Goal: Task Accomplishment & Management: Complete application form

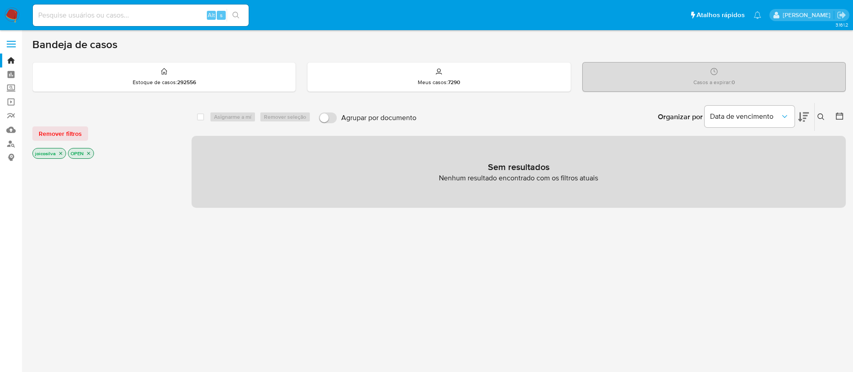
click at [60, 153] on icon "close-filter" at bounding box center [60, 153] width 5 height 5
click at [53, 155] on icon "close-filter" at bounding box center [52, 153] width 5 height 5
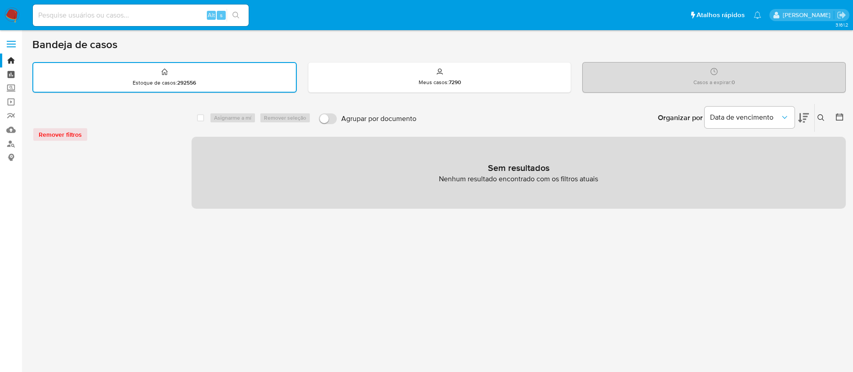
click at [13, 77] on link "Painel" at bounding box center [53, 74] width 107 height 14
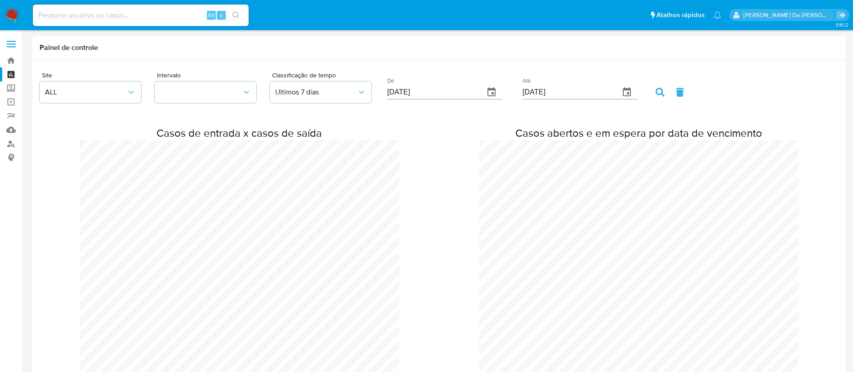
click at [9, 15] on img at bounding box center [11, 15] width 15 height 15
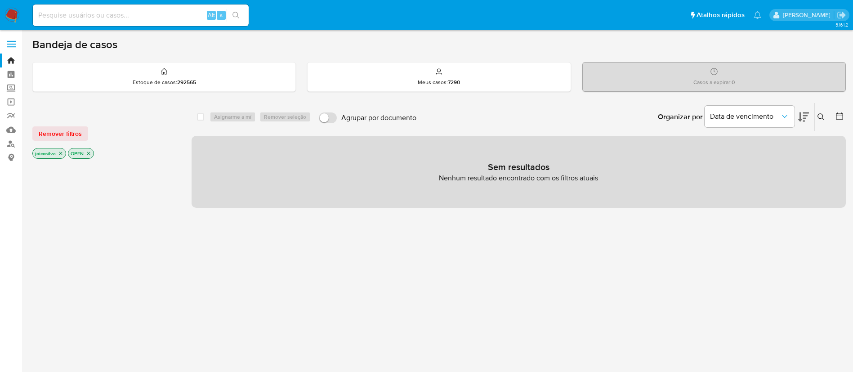
click at [8, 18] on img at bounding box center [11, 15] width 15 height 15
click at [18, 18] on img at bounding box center [11, 15] width 15 height 15
click at [8, 14] on img at bounding box center [11, 15] width 15 height 15
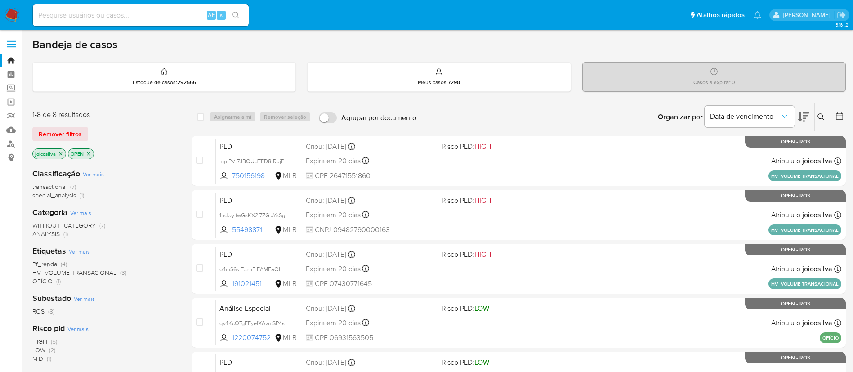
click at [62, 184] on span "transactional" at bounding box center [49, 186] width 34 height 9
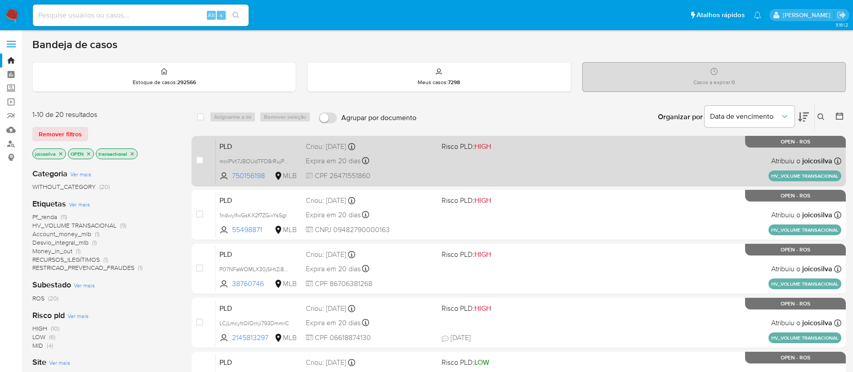
click at [557, 163] on div "PLD mnlPVt7JBOUdTFD8rRujPB5l 750156198 MLB Risco PLD: HIGH Criou: 12/09/2025 Cr…" at bounding box center [529, 160] width 626 height 45
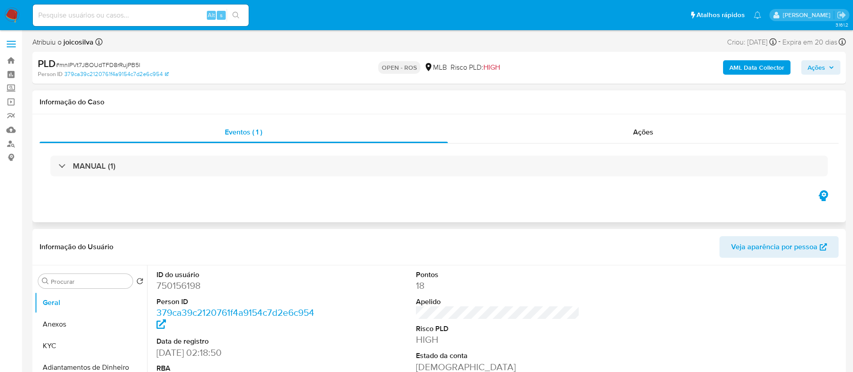
select select "10"
click at [136, 63] on span "# mnlPVt7JBOUdTFD8rRujPB5l" at bounding box center [98, 64] width 85 height 9
copy span "mnlPVt7JBOUdTFD8rRujPB5l"
click at [61, 320] on button "Anexos" at bounding box center [87, 325] width 105 height 22
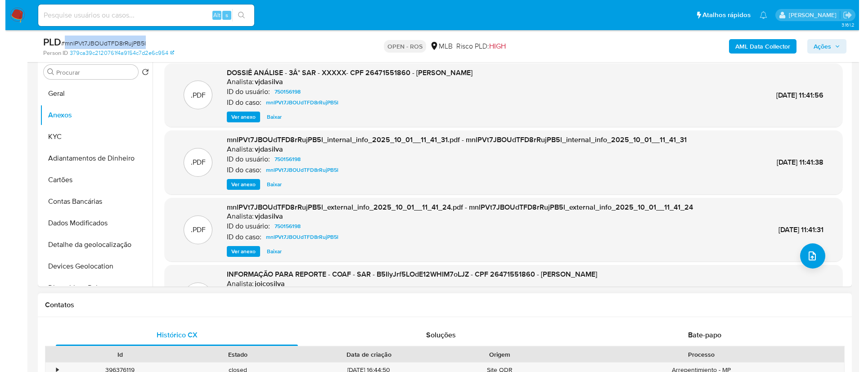
scroll to position [337, 0]
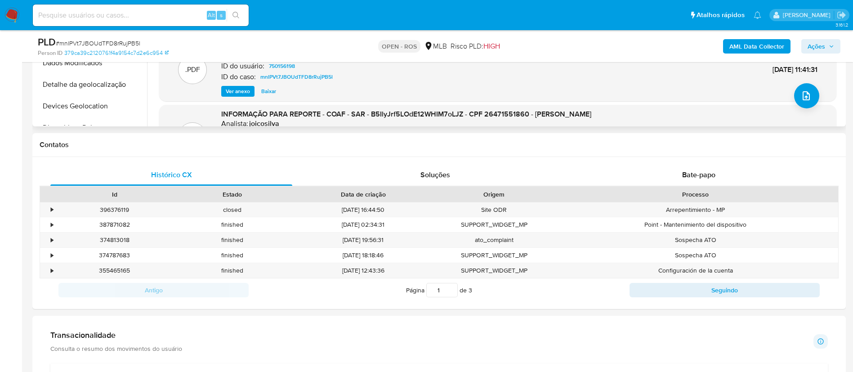
click at [811, 106] on div ".PDF INFORMAÇÃO PARA REPORTE - COAF - SAR - B5IlyJrf5LOdE12WHIM7oLJZ - CPF 2647…" at bounding box center [497, 137] width 677 height 64
click at [801, 100] on span "upload-file" at bounding box center [806, 95] width 11 height 11
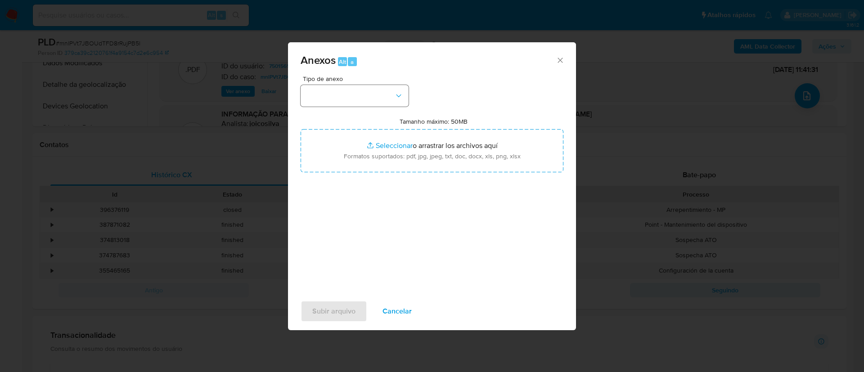
click at [367, 94] on button "button" at bounding box center [354, 96] width 108 height 22
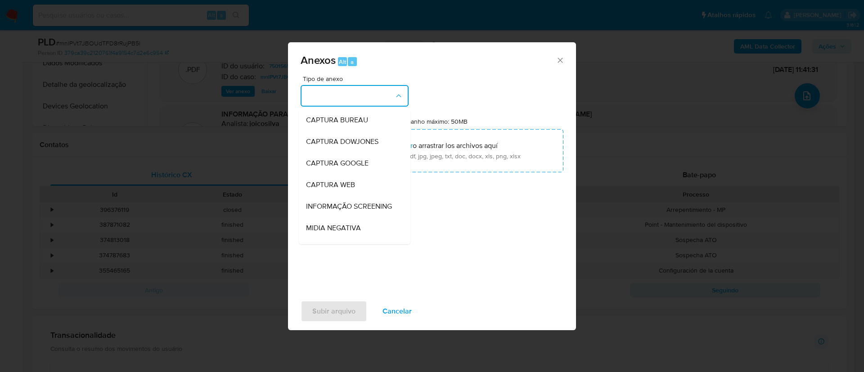
scroll to position [139, 0]
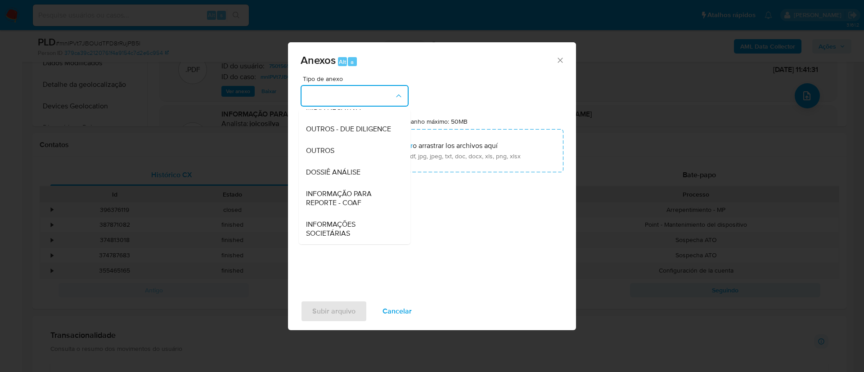
click at [374, 100] on button "button" at bounding box center [354, 96] width 108 height 22
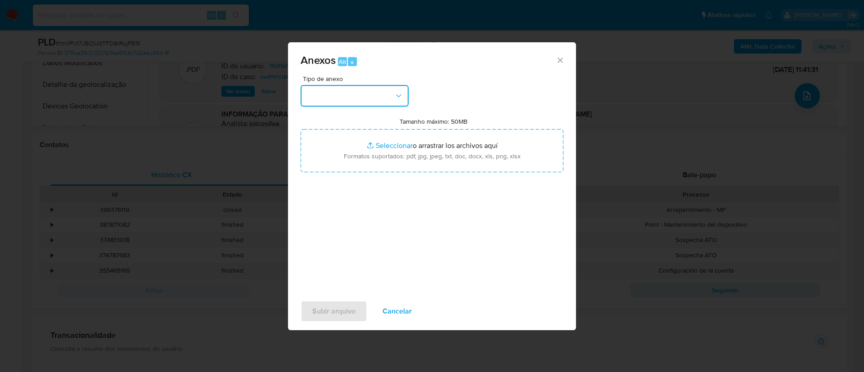
click at [374, 100] on button "button" at bounding box center [354, 96] width 108 height 22
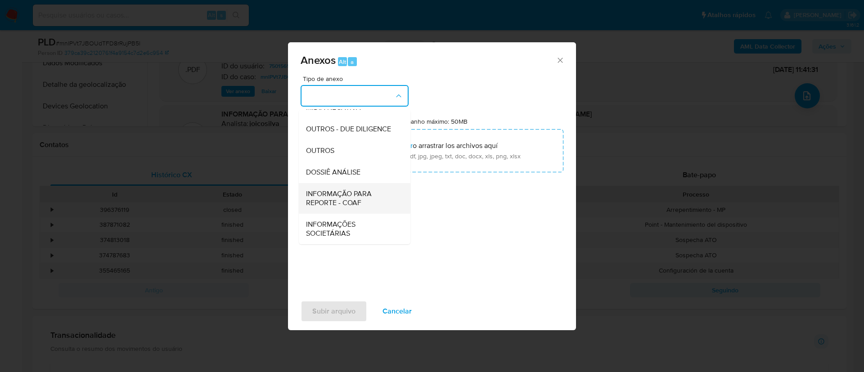
click at [339, 193] on span "INFORMAÇÃO PARA REPORTE - COAF" at bounding box center [352, 198] width 92 height 18
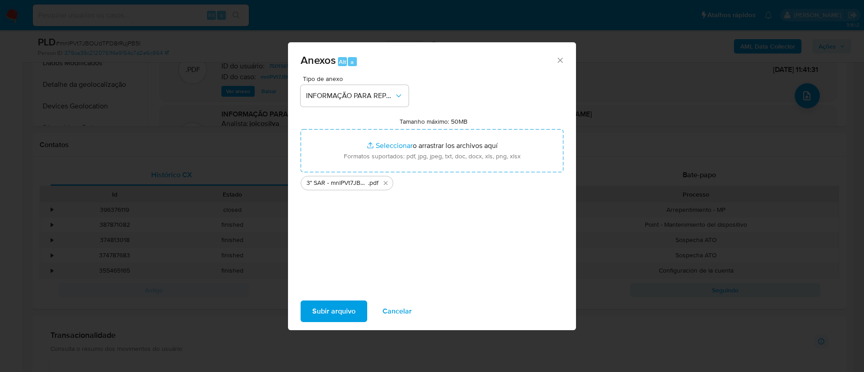
click at [338, 311] on span "Subir arquivo" at bounding box center [333, 311] width 43 height 20
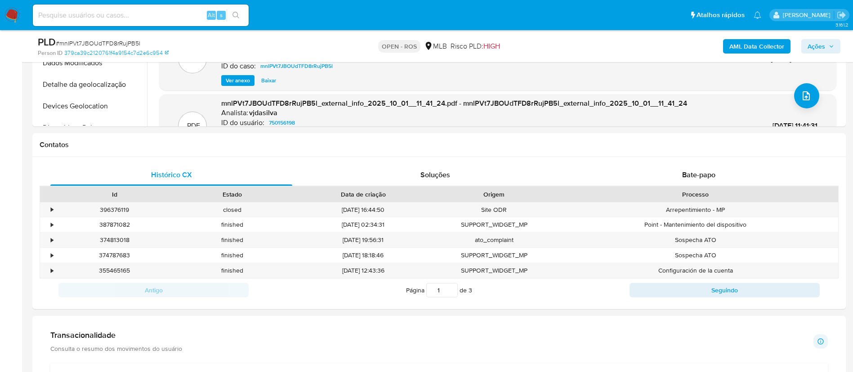
click at [823, 46] on span "Ações" at bounding box center [817, 46] width 18 height 14
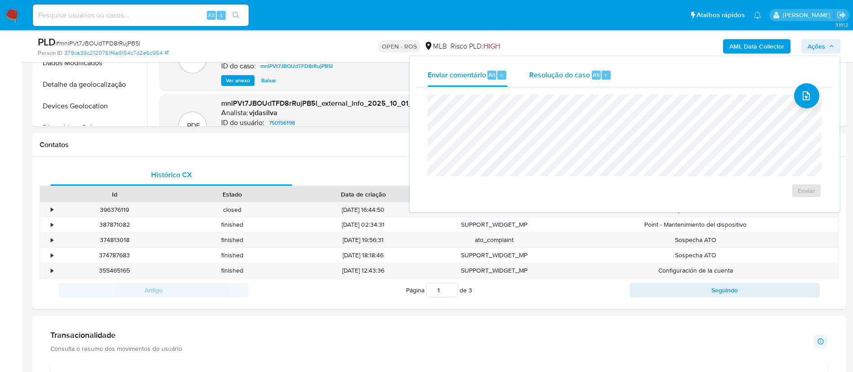
click at [563, 74] on span "Resolução do caso" at bounding box center [559, 74] width 61 height 10
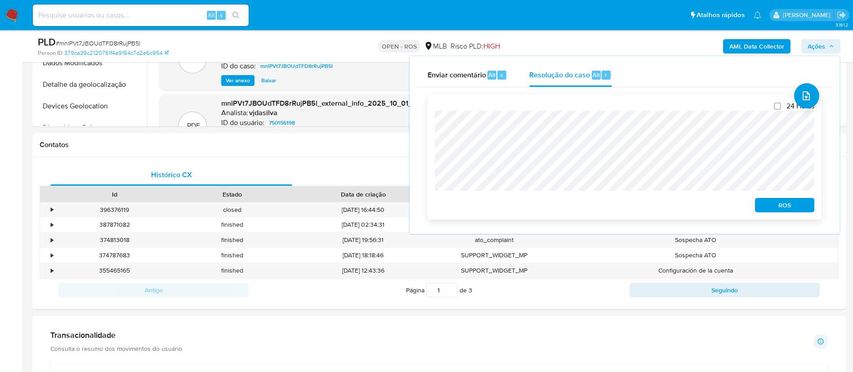
click at [779, 205] on span "ROS" at bounding box center [785, 205] width 47 height 13
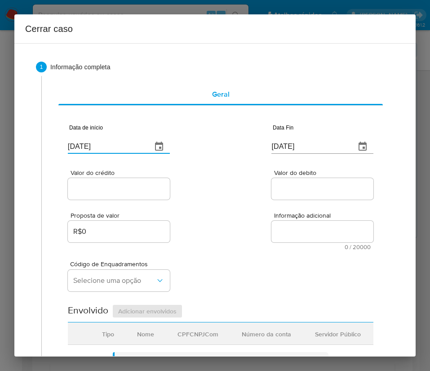
click at [119, 144] on input "07/10/2025" at bounding box center [106, 146] width 77 height 14
paste input "1/08"
type input "01/08/2025"
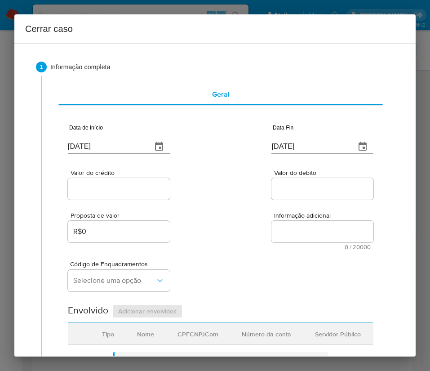
click at [290, 149] on input "07/10/2025" at bounding box center [310, 146] width 77 height 14
paste input "28/09"
type input "28/09/2025"
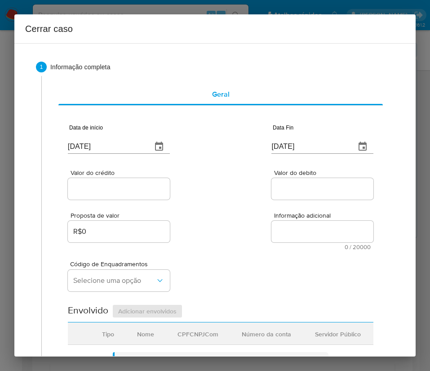
drag, startPoint x: 231, startPoint y: 232, endPoint x: 178, endPoint y: 206, distance: 59.3
click at [231, 229] on div "Proposta de valor R$0 Informação adicional 0 / 20000 20000 caracteres restantes" at bounding box center [221, 226] width 306 height 49
click at [118, 193] on input "Valor do crédito" at bounding box center [119, 189] width 102 height 12
drag, startPoint x: 95, startPoint y: 180, endPoint x: 94, endPoint y: 185, distance: 5.0
click at [95, 180] on div at bounding box center [119, 189] width 102 height 22
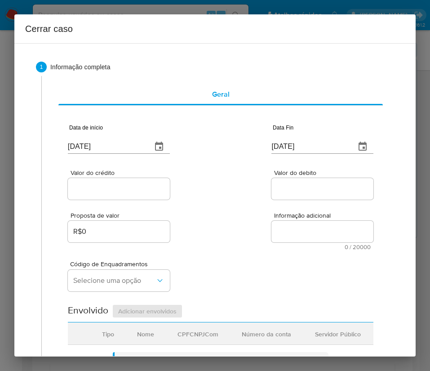
click at [92, 193] on input "Valor do crédito" at bounding box center [119, 189] width 102 height 12
paste input "R$825.611"
type input "R$825.611"
click at [233, 223] on div "Proposta de valor R$0 Informação adicional 0 / 20000 20000 caracteres restantes" at bounding box center [221, 226] width 306 height 49
click at [291, 192] on input "Valor do debito" at bounding box center [323, 189] width 102 height 12
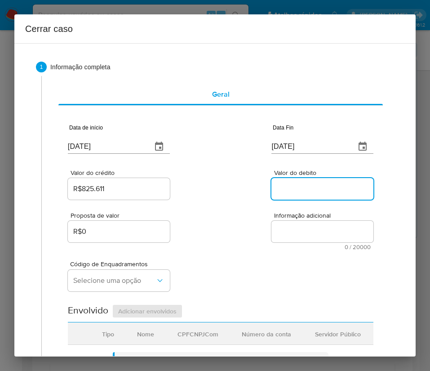
paste input "R$784.508"
type input "R$784.508"
drag, startPoint x: 211, startPoint y: 276, endPoint x: 206, endPoint y: 274, distance: 5.3
click at [211, 276] on div "Código de Enquadramentos Selecione uma opção" at bounding box center [221, 272] width 306 height 45
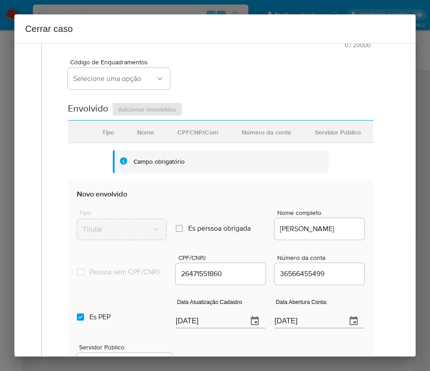
scroll to position [202, 0]
click at [143, 79] on span "Selecione uma opção" at bounding box center [114, 78] width 82 height 9
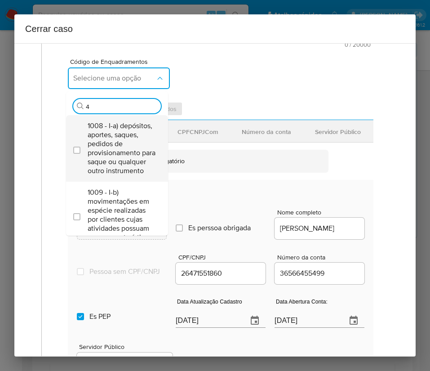
type input "45"
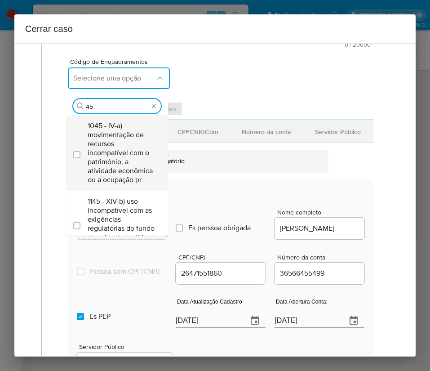
click at [124, 157] on span "1045 - IV-a) movimentação de recursos incompatível com o patrimônio, a atividad…" at bounding box center [122, 152] width 68 height 63
checkbox input "true"
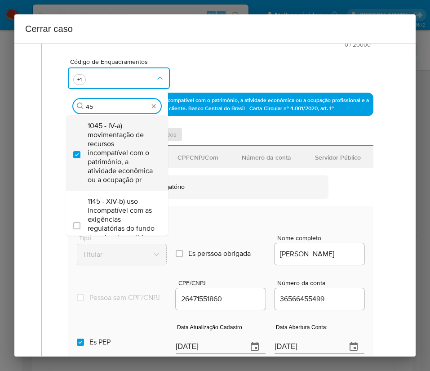
type input "4"
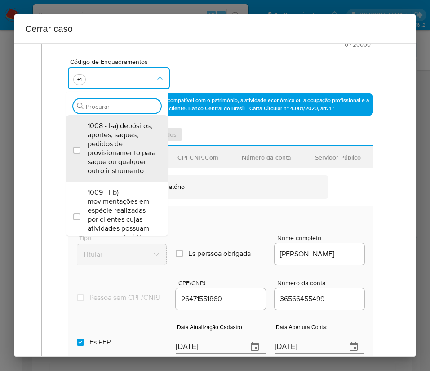
scroll to position [0, 0]
type input "66"
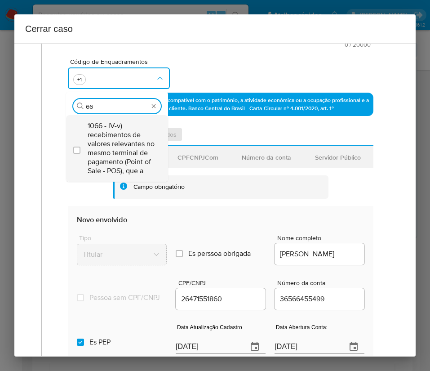
click at [139, 132] on span "1066 - IV-v) recebimentos de valores relevantes no mesmo terminal de pagamento …" at bounding box center [122, 148] width 68 height 54
checkbox input "true"
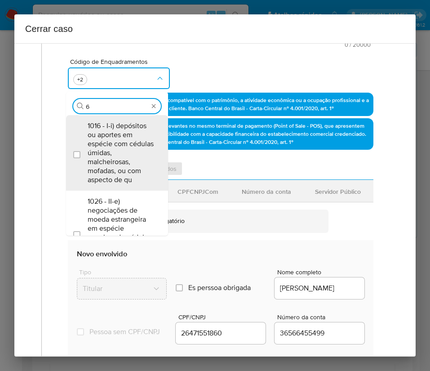
type input "67"
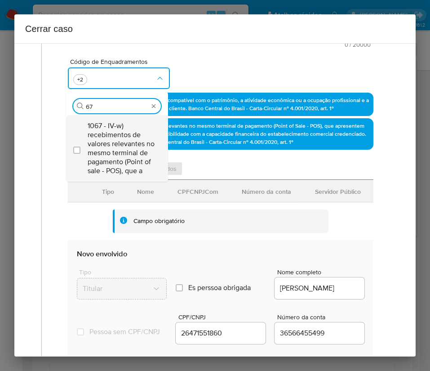
click at [104, 131] on span "1067 - IV-w) recebimentos de valores relevantes no mesmo terminal de pagamento …" at bounding box center [122, 148] width 68 height 54
checkbox input "true"
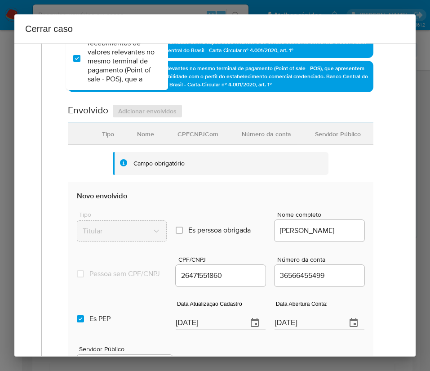
scroll to position [337, 0]
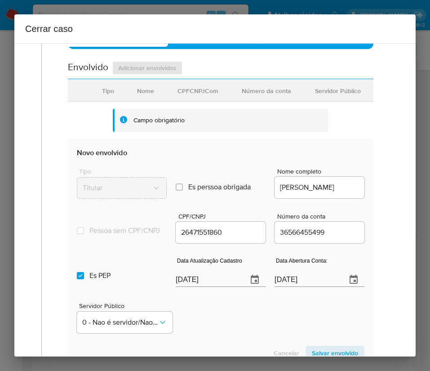
type input "67"
click at [194, 285] on input "07/10/2025" at bounding box center [208, 280] width 65 height 14
paste input "28/07"
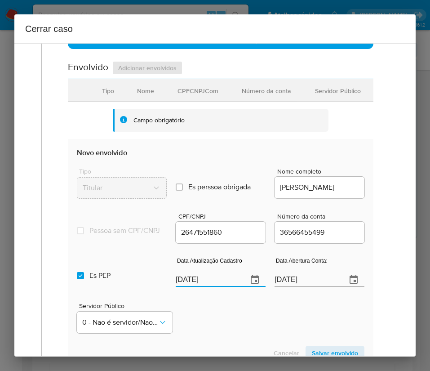
type input "28/07/2025"
drag, startPoint x: 224, startPoint y: 323, endPoint x: 35, endPoint y: 280, distance: 193.7
click at [223, 323] on div "Servidor Público 0 - Nao é servidor/Nao possui informacao" at bounding box center [221, 314] width 288 height 45
click at [79, 279] on input "Es PEP isPEP" at bounding box center [80, 275] width 7 height 7
checkbox input "false"
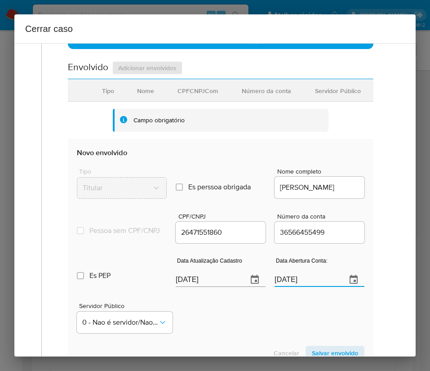
click at [285, 287] on input "12/07/2021" at bounding box center [307, 280] width 65 height 14
click at [248, 322] on div "Servidor Público 0 - Nao é servidor/Nao possui informacao" at bounding box center [221, 314] width 288 height 45
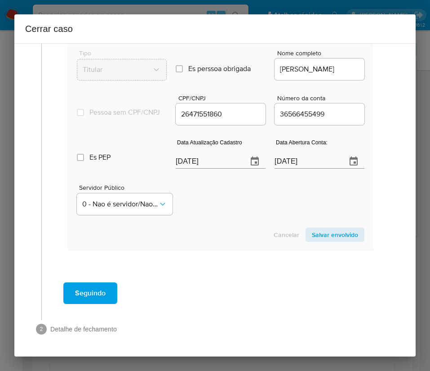
click at [312, 236] on span "Salvar envolvido" at bounding box center [335, 235] width 46 height 13
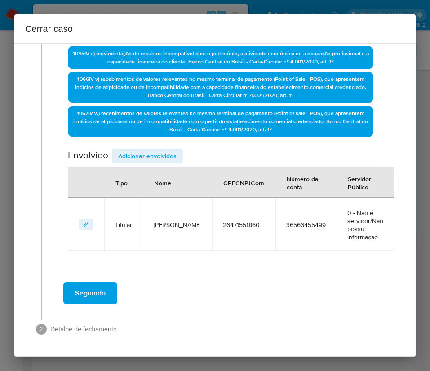
click at [154, 156] on span "Adicionar envolvidos" at bounding box center [147, 156] width 58 height 13
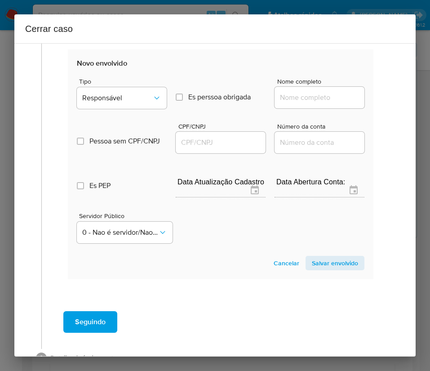
scroll to position [487, 0]
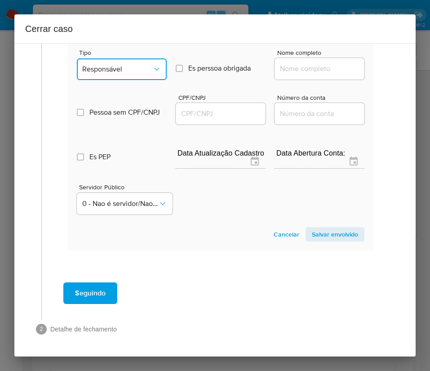
click at [140, 71] on span "Responsável" at bounding box center [117, 69] width 70 height 9
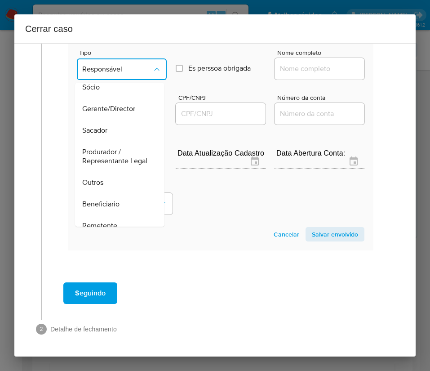
scroll to position [160, 0]
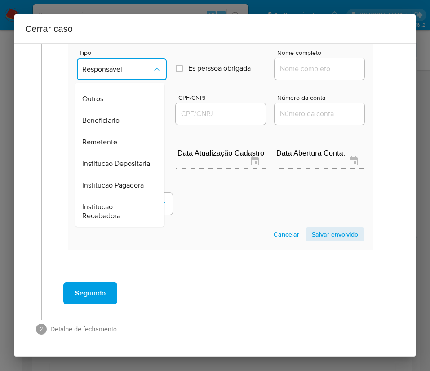
drag, startPoint x: 113, startPoint y: 124, endPoint x: 147, endPoint y: 109, distance: 37.5
click at [113, 138] on span "Remetente" at bounding box center [99, 142] width 35 height 9
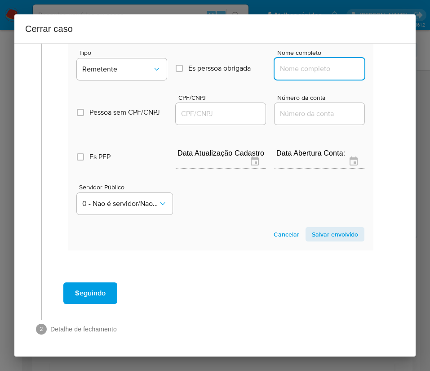
click at [308, 72] on input "Nome completo" at bounding box center [320, 69] width 90 height 12
paste input "Wagner Augusto Dos Santos, 24068712824"
drag, startPoint x: 298, startPoint y: 74, endPoint x: 370, endPoint y: 79, distance: 72.1
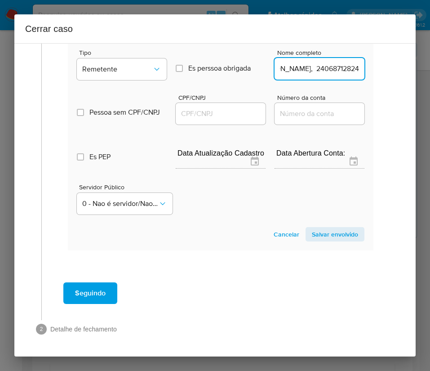
click at [312, 72] on input "Wagner Augusto Dos Santos, 24068712824" at bounding box center [320, 69] width 90 height 12
drag, startPoint x: 298, startPoint y: 71, endPoint x: 385, endPoint y: 76, distance: 86.5
type input "Wagner Augusto Dos Santos"
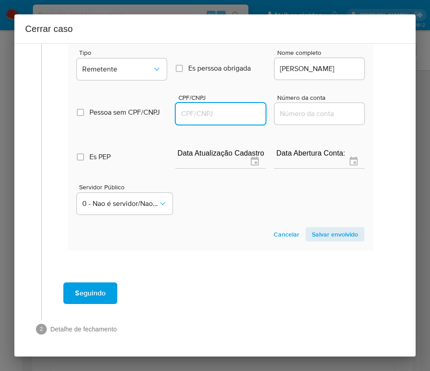
scroll to position [0, 0]
click at [242, 111] on input "CPF/CNPJ" at bounding box center [221, 114] width 90 height 12
paste input "24068712824"
type input "24068712824"
drag, startPoint x: 325, startPoint y: 233, endPoint x: 280, endPoint y: 243, distance: 46.7
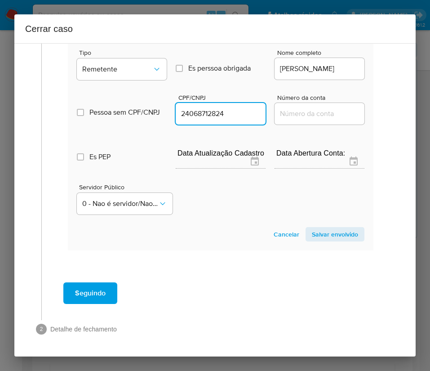
click at [326, 233] on span "Salvar envolvido" at bounding box center [335, 234] width 46 height 13
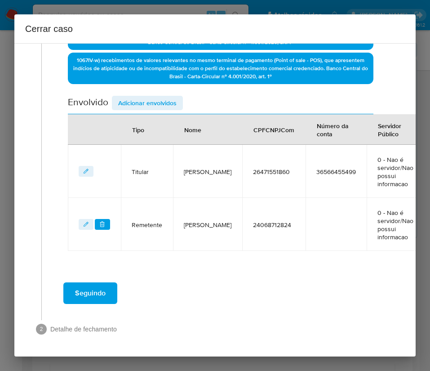
scroll to position [313, 0]
click at [153, 97] on span "Adicionar envolvidos" at bounding box center [147, 103] width 58 height 13
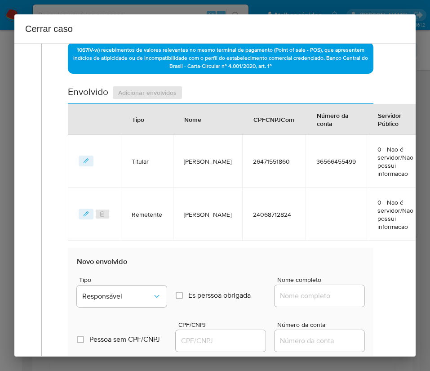
scroll to position [550, 0]
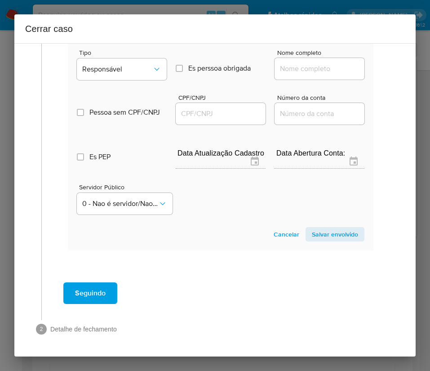
click at [131, 70] on div "Tipo Responsável" at bounding box center [122, 66] width 90 height 34
click at [136, 64] on button "Responsável" at bounding box center [122, 69] width 90 height 22
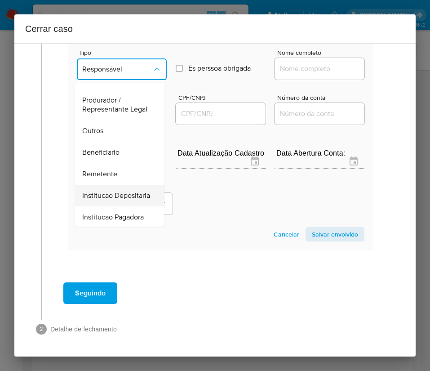
scroll to position [160, 0]
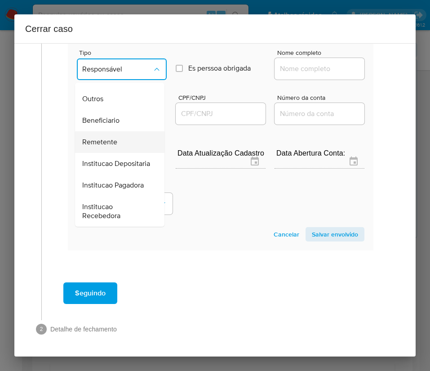
click at [110, 138] on span "Remetente" at bounding box center [99, 142] width 35 height 9
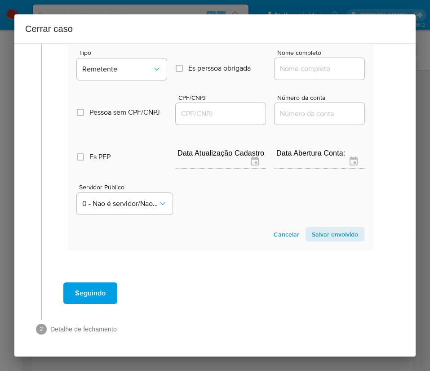
click at [299, 63] on input "Nome completo" at bounding box center [320, 69] width 90 height 12
paste input "Engiplan Assessoria Ltda, 46850286000103"
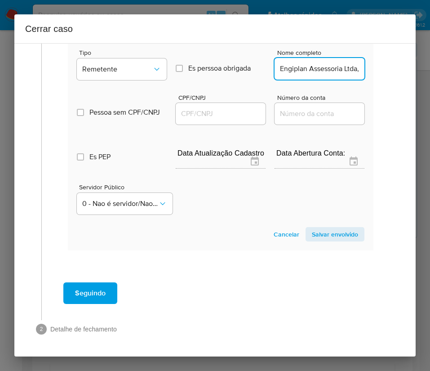
scroll to position [0, 64]
drag, startPoint x: 286, startPoint y: 58, endPoint x: 378, endPoint y: 71, distance: 93.5
type input "Engiplan Assessoria Ltda"
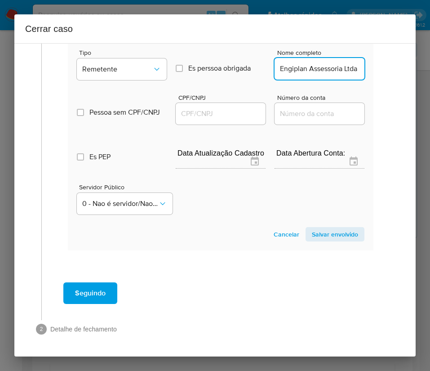
click at [231, 103] on div at bounding box center [221, 114] width 90 height 22
click at [248, 108] on input "CPF/CNPJ" at bounding box center [221, 114] width 90 height 12
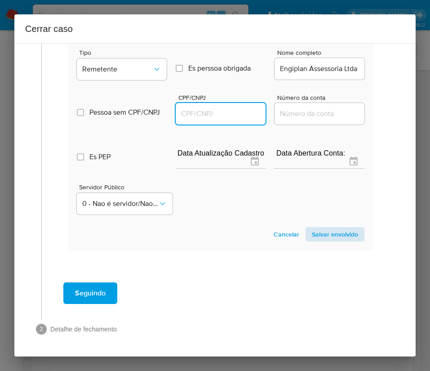
paste input "46850286000103"
type input "46850286000103"
click at [324, 228] on span "Salvar envolvido" at bounding box center [335, 234] width 46 height 13
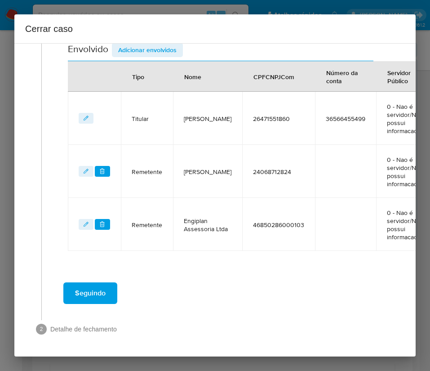
scroll to position [366, 0]
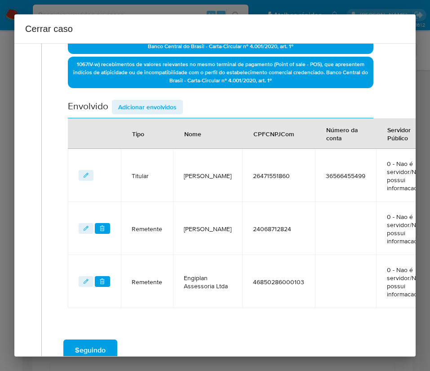
click at [153, 109] on span "Adicionar envolvidos" at bounding box center [147, 107] width 58 height 13
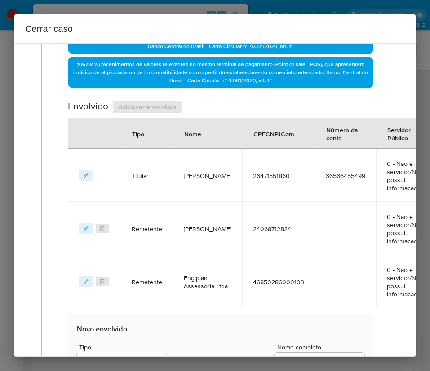
scroll to position [603, 0]
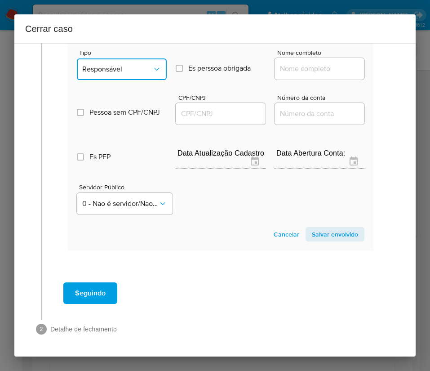
click at [144, 65] on span "Responsável" at bounding box center [117, 69] width 70 height 9
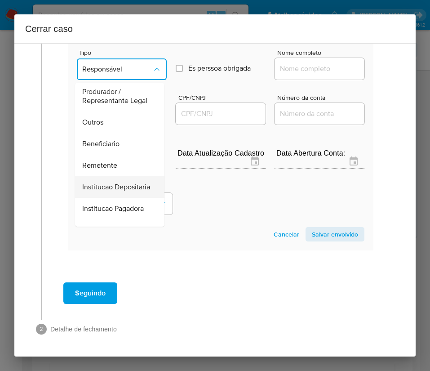
scroll to position [160, 0]
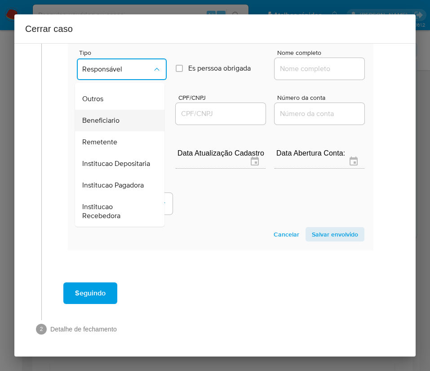
click at [108, 116] on span "Beneficiario" at bounding box center [100, 120] width 37 height 9
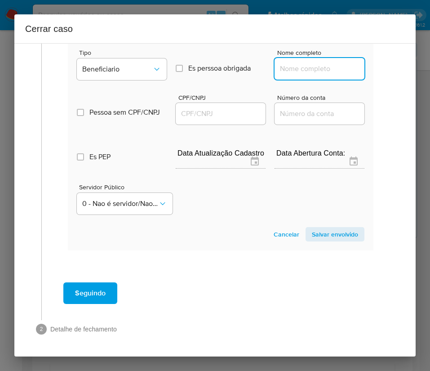
click at [287, 63] on input "Nome completo" at bounding box center [320, 69] width 90 height 12
paste input "Alves Distribuidora De Produtos Alimenticios Ltda, 37811709000187"
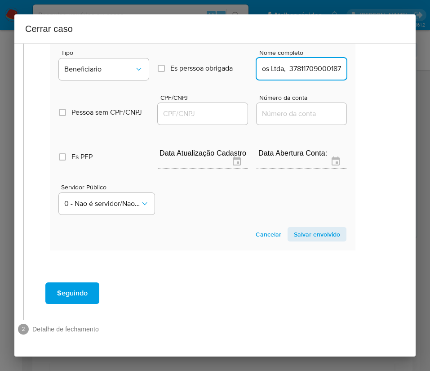
drag, startPoint x: 291, startPoint y: 60, endPoint x: 412, endPoint y: 71, distance: 121.0
click at [412, 71] on div "1 Informação completa Geral Data de início 01/08/2025 Data Fin 28/09/2025 Valor…" at bounding box center [215, 200] width 402 height 314
drag, startPoint x: 271, startPoint y: 59, endPoint x: 385, endPoint y: 65, distance: 114.4
click at [385, 65] on div "1 Informação completa Geral Data de início 01/08/2025 Data Fin 28/09/2025 Valor…" at bounding box center [215, 200] width 402 height 314
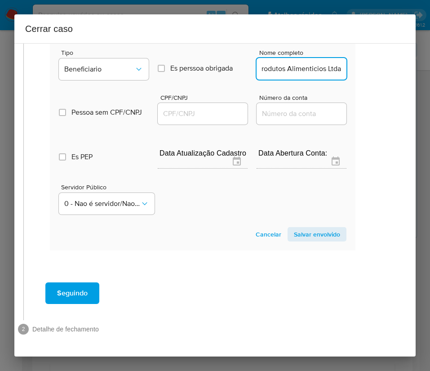
type input "Alves Distribuidora De Produtos Alimenticios Ltda"
click at [213, 108] on input "CPF/CNPJ" at bounding box center [203, 114] width 90 height 12
paste input "37811709000187"
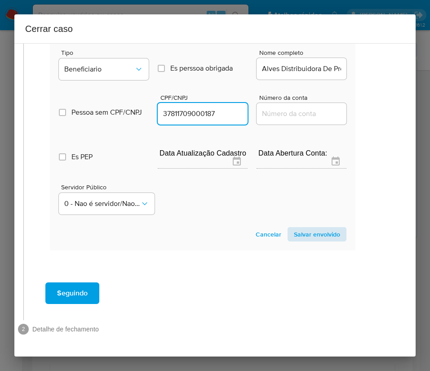
type input "37811709000187"
click at [301, 228] on span "Salvar envolvido" at bounding box center [317, 234] width 46 height 13
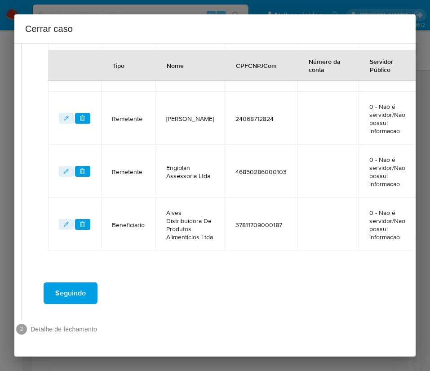
scroll to position [427, 20]
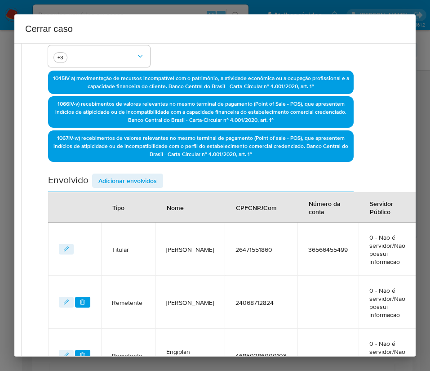
click at [142, 187] on span "Adicionar envolvidos" at bounding box center [128, 181] width 58 height 13
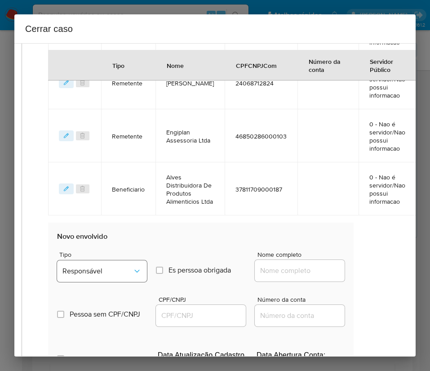
scroll to position [562, 20]
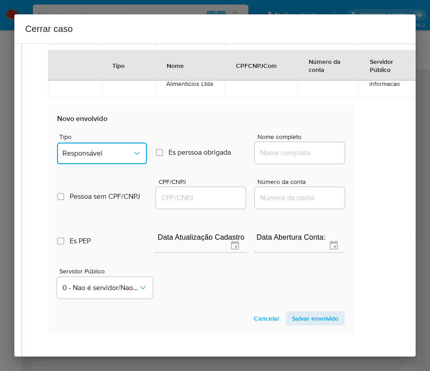
click at [115, 158] on span "Responsável" at bounding box center [98, 153] width 70 height 9
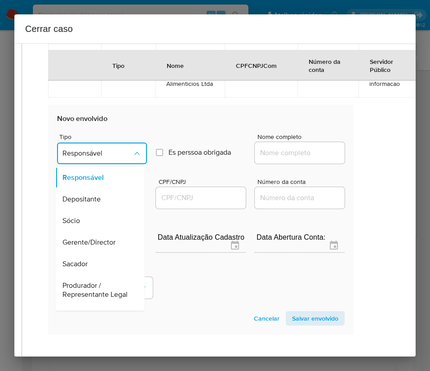
scroll to position [160, 0]
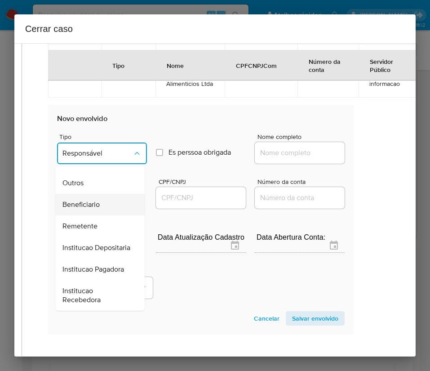
click at [99, 200] on span "Beneficiario" at bounding box center [81, 204] width 37 height 9
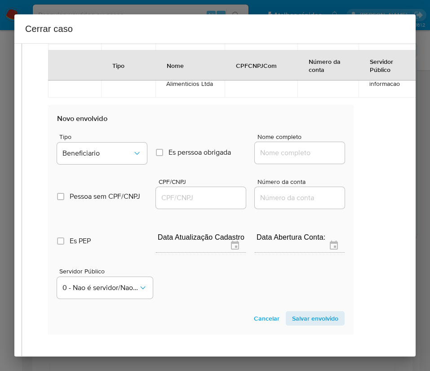
click at [273, 159] on input "Nome completo" at bounding box center [300, 153] width 90 height 12
paste input "Rd Marques Comercial De Produtos Ltda, 16629012000110"
drag, startPoint x: 271, startPoint y: 165, endPoint x: 357, endPoint y: 166, distance: 85.5
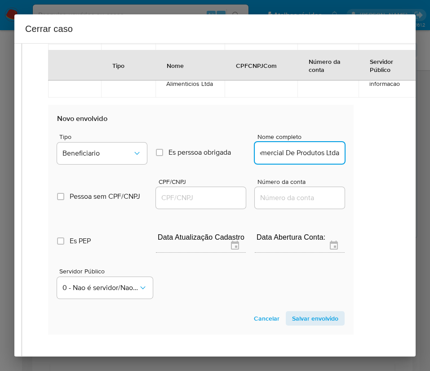
scroll to position [0, 50]
type input "Rd Marques Comercial De Produtos Ltda"
drag, startPoint x: 206, startPoint y: 206, endPoint x: 220, endPoint y: 211, distance: 16.0
click at [206, 204] on input "CPF/CNPJ" at bounding box center [201, 198] width 90 height 12
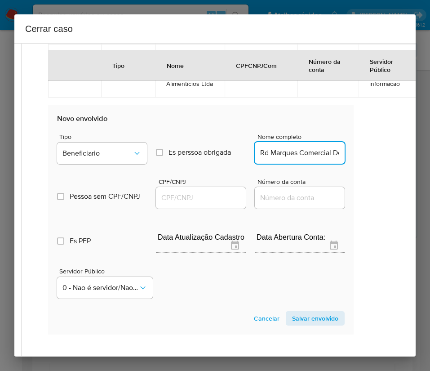
paste input "16629012000110"
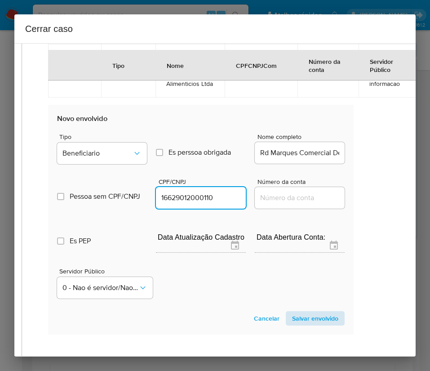
type input "16629012000110"
click at [305, 323] on span "Salvar envolvido" at bounding box center [315, 318] width 46 height 13
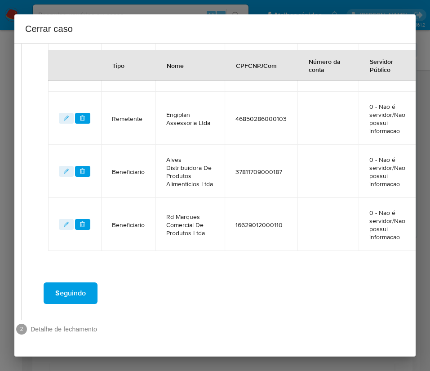
scroll to position [278, 20]
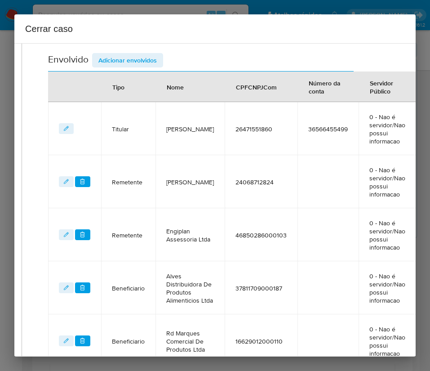
click at [141, 58] on span "Adicionar envolvidos" at bounding box center [128, 60] width 58 height 13
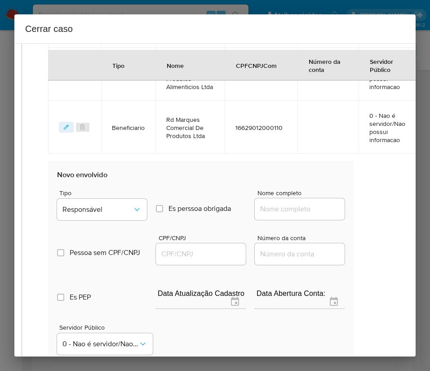
scroll to position [682, 20]
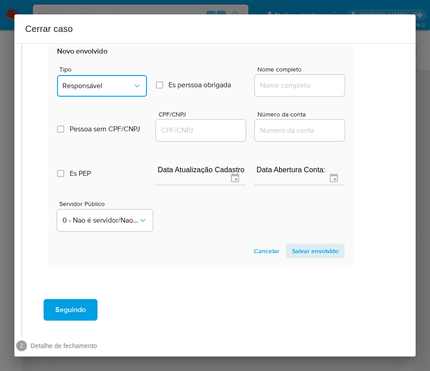
click at [109, 90] on span "Responsável" at bounding box center [98, 85] width 70 height 9
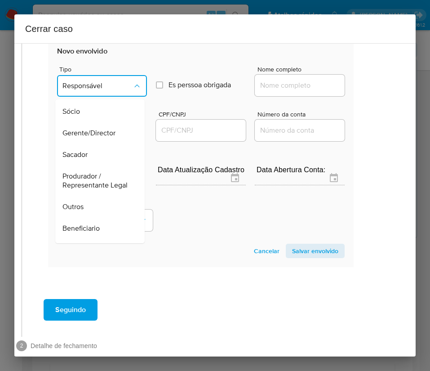
scroll to position [135, 0]
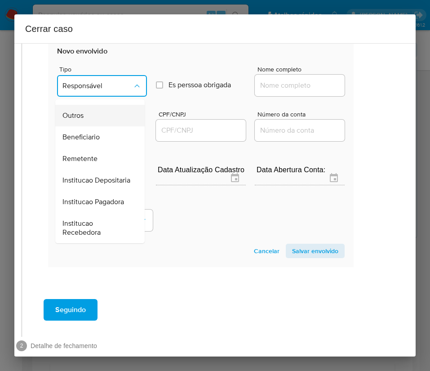
click at [89, 125] on div "Outros" at bounding box center [98, 116] width 70 height 22
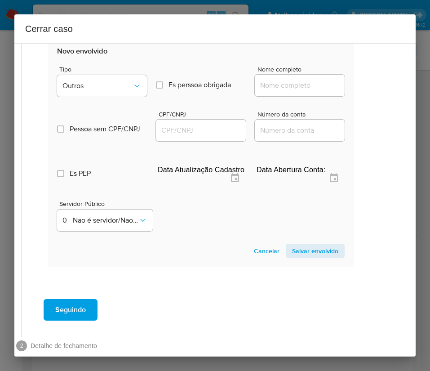
click at [274, 91] on input "Nome completo" at bounding box center [300, 86] width 90 height 12
click at [278, 91] on input "Nome completo" at bounding box center [300, 86] width 90 height 12
paste input "Alessandro Felix Dantas Ltda, 18178113000147"
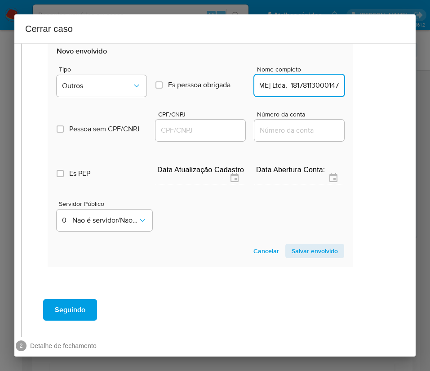
drag, startPoint x: 273, startPoint y: 93, endPoint x: 412, endPoint y: 99, distance: 138.2
click at [412, 99] on div "1 Informação completa Geral Data de início 01/08/2025 Data Fin 28/09/2025 Valor…" at bounding box center [215, 200] width 402 height 314
type input "Alessandro Felix Dantas Ltda"
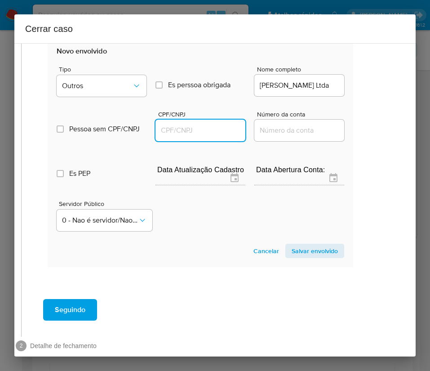
scroll to position [0, 0]
drag, startPoint x: 193, startPoint y: 133, endPoint x: 236, endPoint y: 144, distance: 43.6
click at [194, 133] on input "CPF/CNPJ" at bounding box center [201, 131] width 90 height 12
paste input "18178113000147"
type input "18178113000147"
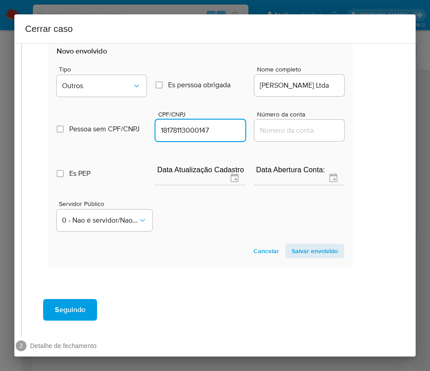
click at [313, 257] on span "Salvar envolvido" at bounding box center [315, 251] width 46 height 13
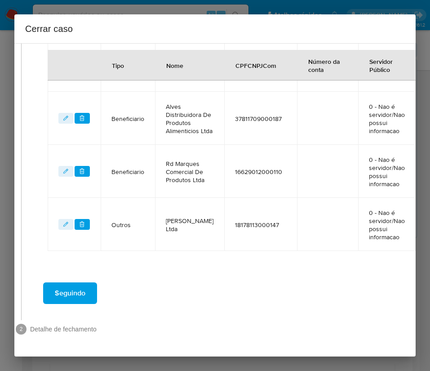
scroll to position [533, 22]
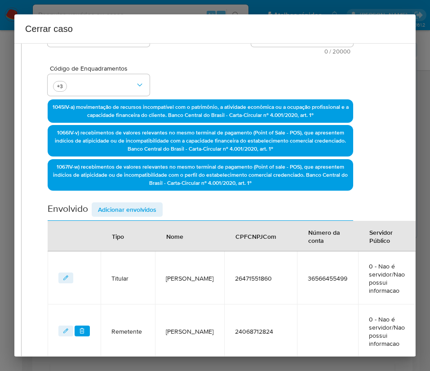
click at [144, 213] on span "Adicionar envolvidos" at bounding box center [127, 209] width 58 height 13
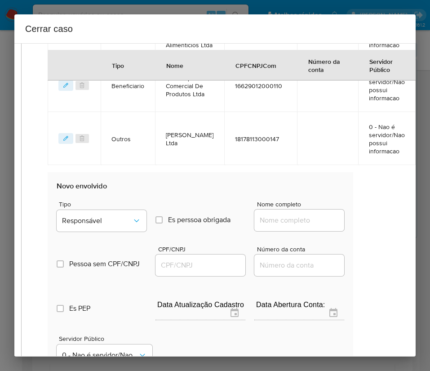
scroll to position [771, 22]
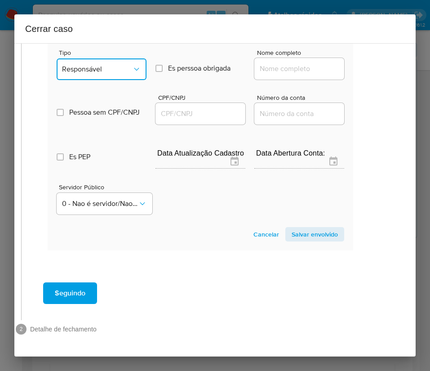
click at [124, 65] on span "Responsável" at bounding box center [97, 69] width 70 height 9
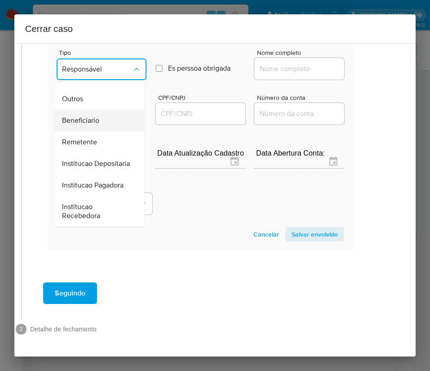
scroll to position [93, 0]
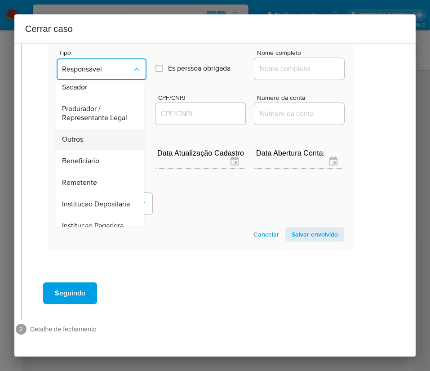
click at [78, 137] on span "Outros" at bounding box center [72, 139] width 21 height 9
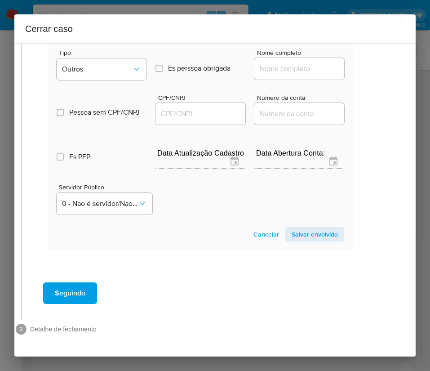
click at [255, 63] on input "Nome completo" at bounding box center [300, 69] width 90 height 12
paste input "Vini Adega Comércio Varejista De Bebidas Ltda, 33004736000197"
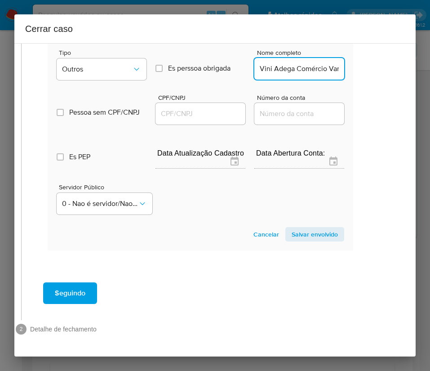
scroll to position [0, 134]
drag, startPoint x: 264, startPoint y: 60, endPoint x: 385, endPoint y: 65, distance: 121.1
click at [385, 65] on div "1 Informação completa Geral Data de início 01/08/2025 Data Fin 28/09/2025 Valor…" at bounding box center [215, 200] width 402 height 314
type input "Vini Adega Comércio Varejista De Bebidas Ltda"
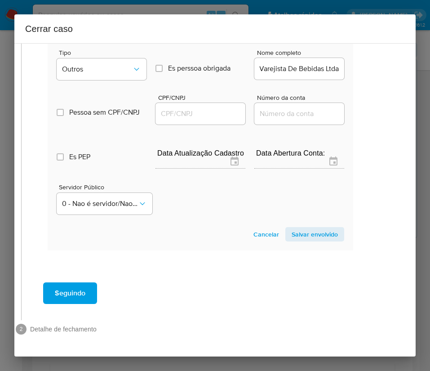
click at [209, 109] on div at bounding box center [201, 114] width 90 height 22
click at [209, 108] on input "CPF/CNPJ" at bounding box center [201, 114] width 90 height 12
paste input "33004736000197"
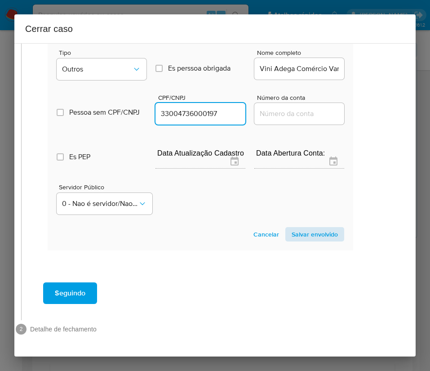
type input "33004736000197"
click at [311, 228] on span "Salvar envolvido" at bounding box center [315, 234] width 46 height 13
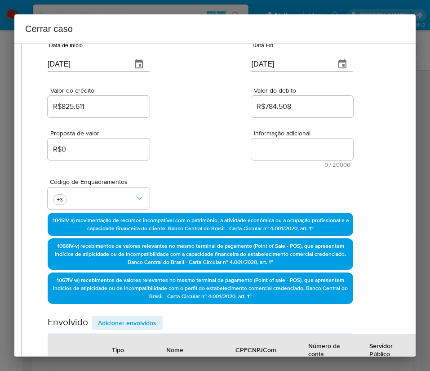
scroll to position [46, 22]
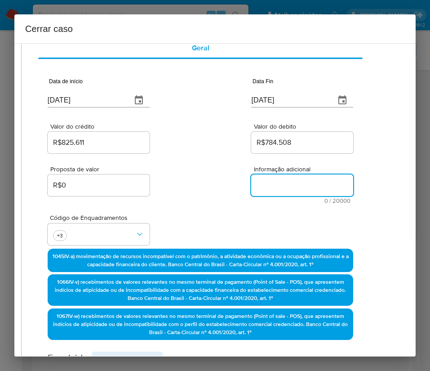
click at [271, 175] on textarea "Informação adicional" at bounding box center [302, 186] width 102 height 22
paste textarea "Informações do Cliente Alessandro Felix Dantas, CPF 26471551860, 48 anos, resid…"
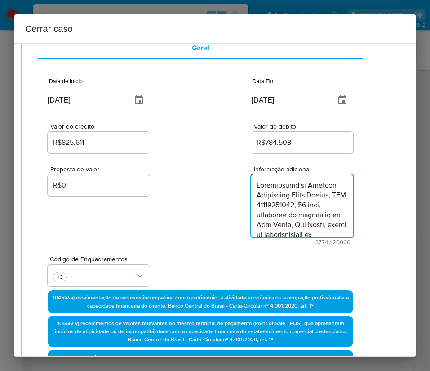
scroll to position [2239, 0]
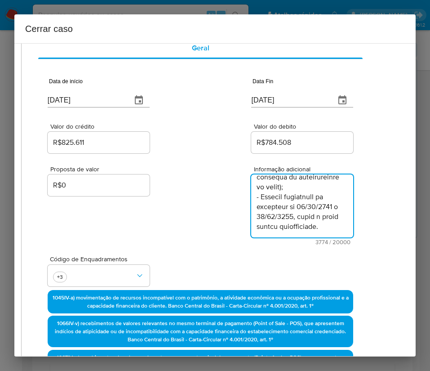
type textarea "Informações do Cliente Alessandro Felix Dantas, CPF 26471551860, 48 anos, resid…"
click at [195, 237] on div "Proposta de valor R$0 Informação adicional 3774 / 20000 16226 caracteres restan…" at bounding box center [201, 200] width 306 height 90
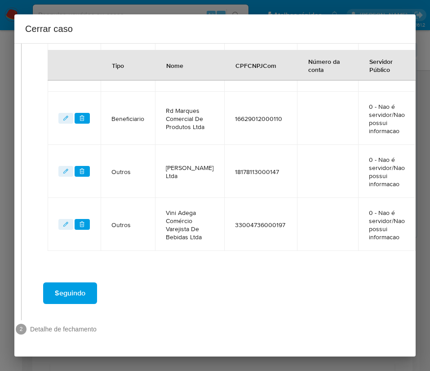
scroll to position [627, 22]
click at [86, 287] on button "Seguindo" at bounding box center [70, 293] width 54 height 22
click at [153, 289] on div "Seguindo" at bounding box center [201, 293] width 340 height 32
click at [84, 282] on button "Seguindo" at bounding box center [70, 293] width 54 height 22
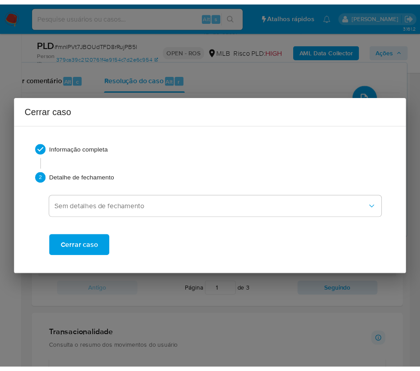
scroll to position [2185, 0]
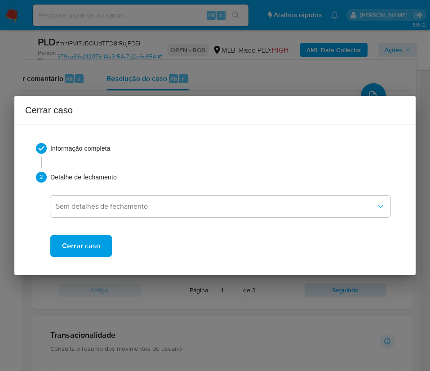
click at [99, 250] on span "Cerrar caso" at bounding box center [81, 246] width 38 height 20
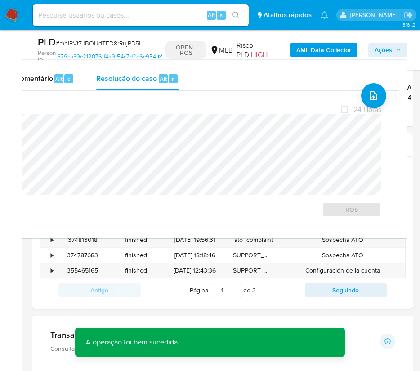
click at [99, 42] on span "# mnlPVt7JBOUdTFD8rRujPB5l" at bounding box center [98, 43] width 85 height 9
copy span "mnlPVt7JBOUdTFD8rRujPB5l"
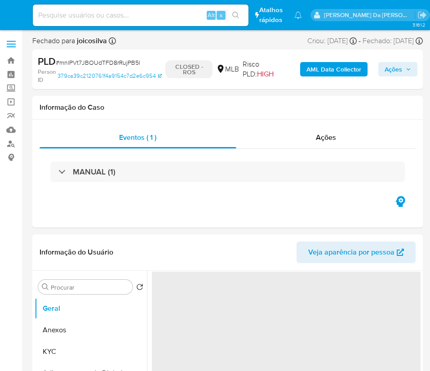
select select "10"
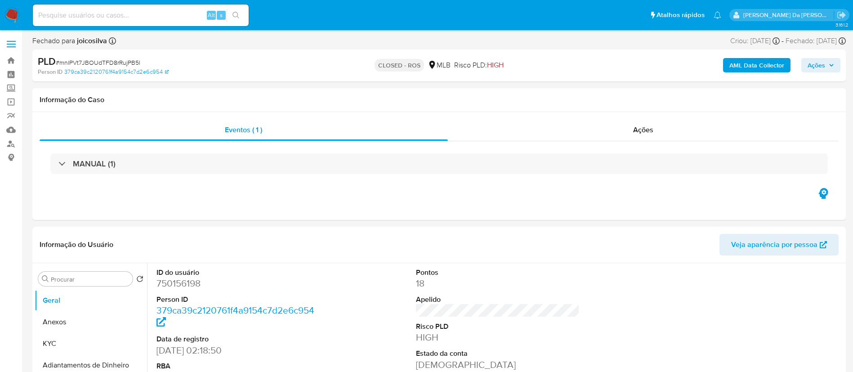
click at [14, 9] on img at bounding box center [11, 15] width 15 height 15
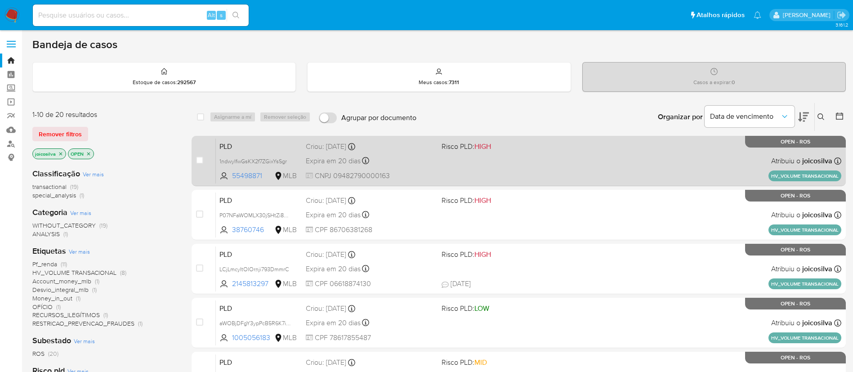
click at [457, 170] on div "PLD 1ndwylfwGsKX2f7ZGixYsSgr 55498871 MLB Risco PLD: HIGH Criou: [DATE] Criou: …" at bounding box center [529, 160] width 626 height 45
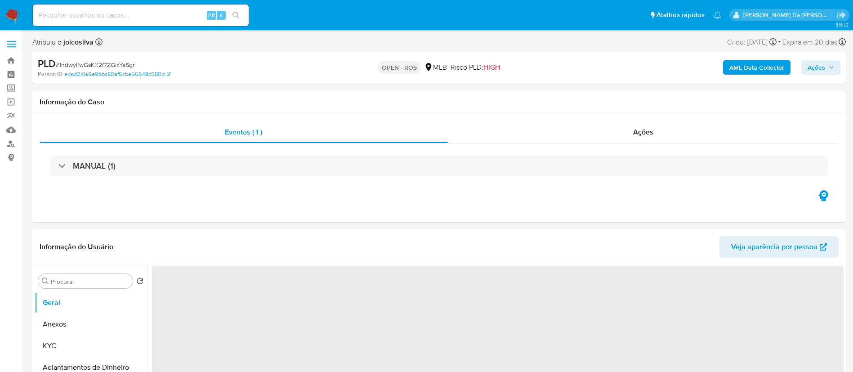
click at [105, 64] on span "# 1ndwylfwGsKX2f7ZGixYsSgr" at bounding box center [95, 64] width 79 height 9
select select "10"
copy span "1ndwylfwGsKX2f7ZGixYsSgr"
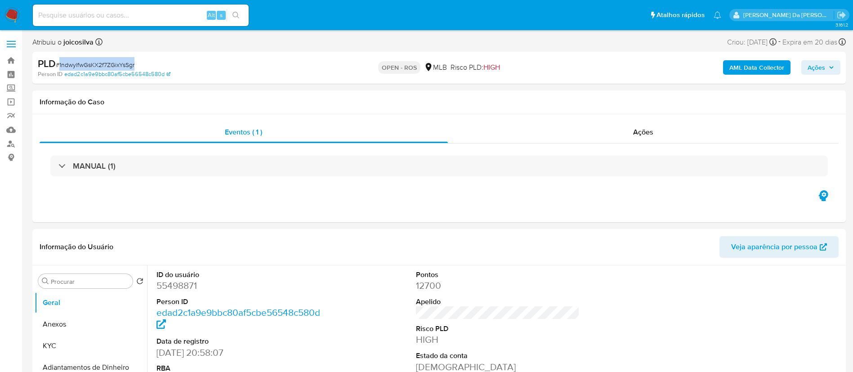
click at [11, 16] on img at bounding box center [11, 15] width 15 height 15
